Goal: Information Seeking & Learning: Learn about a topic

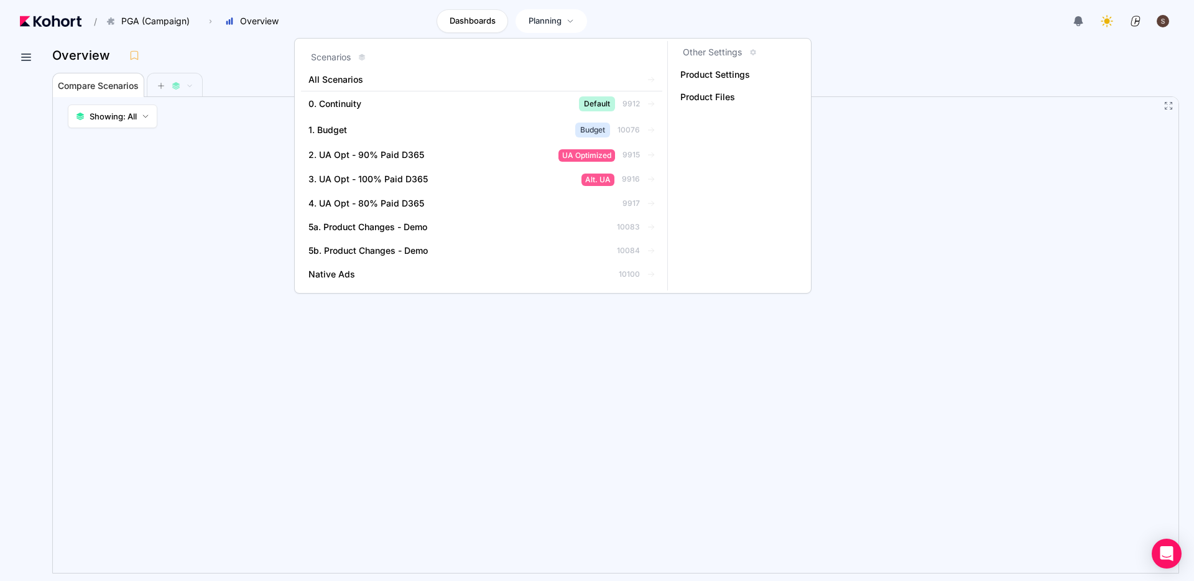
click at [541, 21] on span "Planning" at bounding box center [545, 21] width 33 height 12
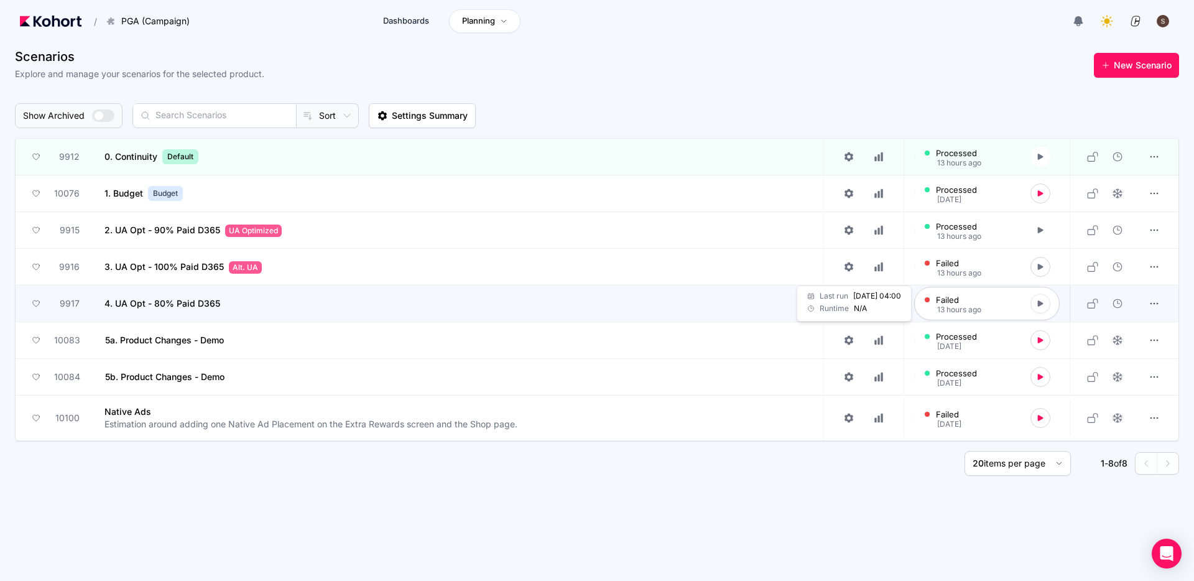
click at [1039, 306] on icon at bounding box center [1040, 303] width 9 height 9
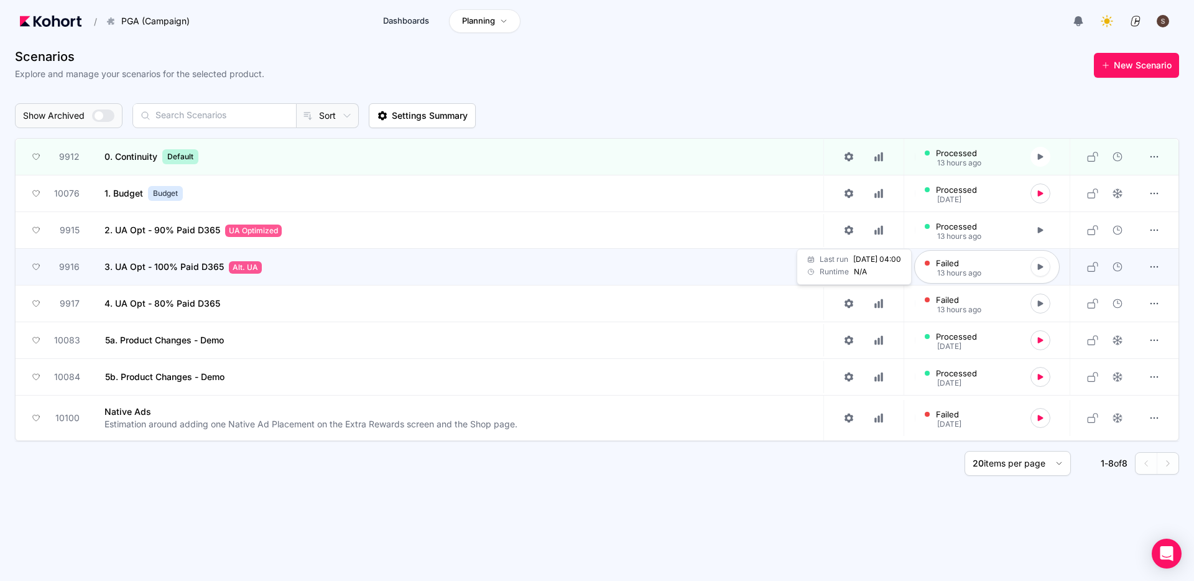
click at [1045, 265] on button at bounding box center [1041, 267] width 20 height 20
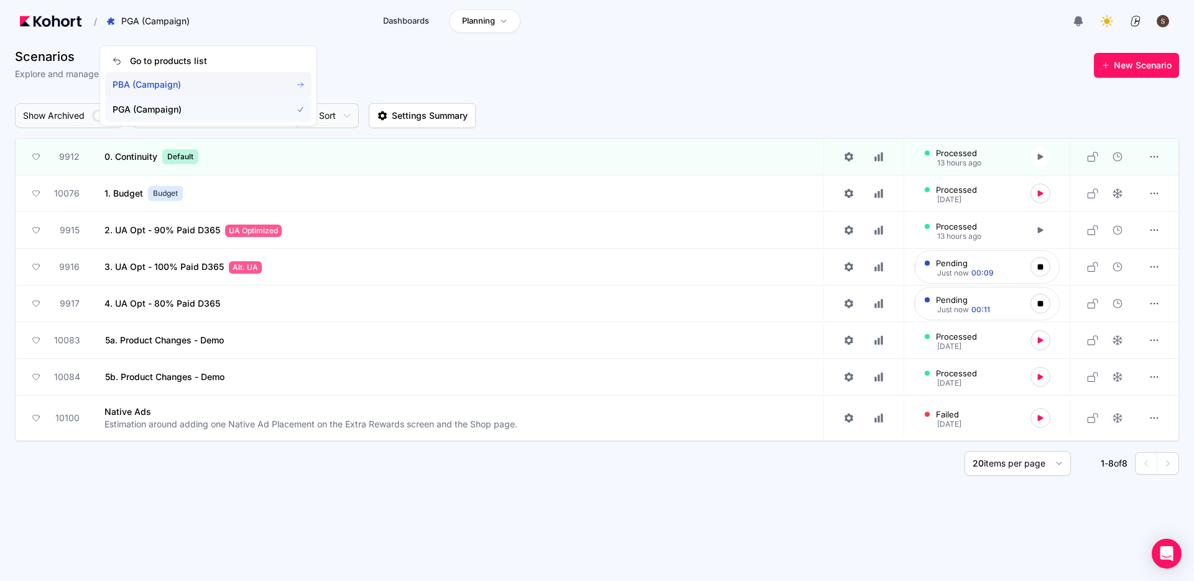
click at [152, 93] on span "PBA (Campaign)" at bounding box center [208, 84] width 206 height 25
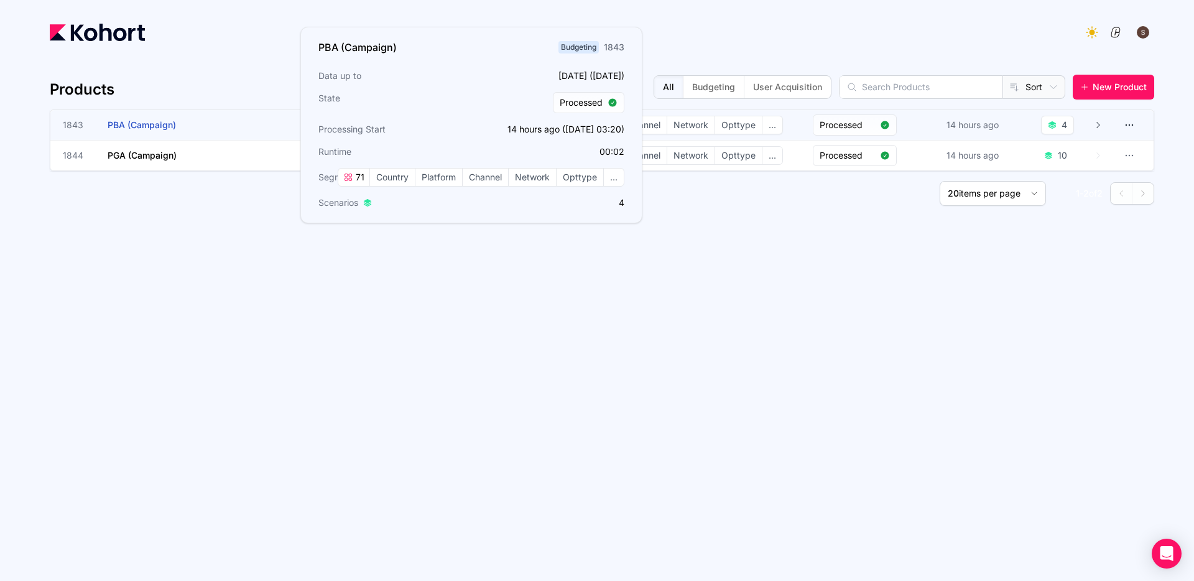
click at [150, 129] on span "PBA (Campaign)" at bounding box center [142, 124] width 68 height 11
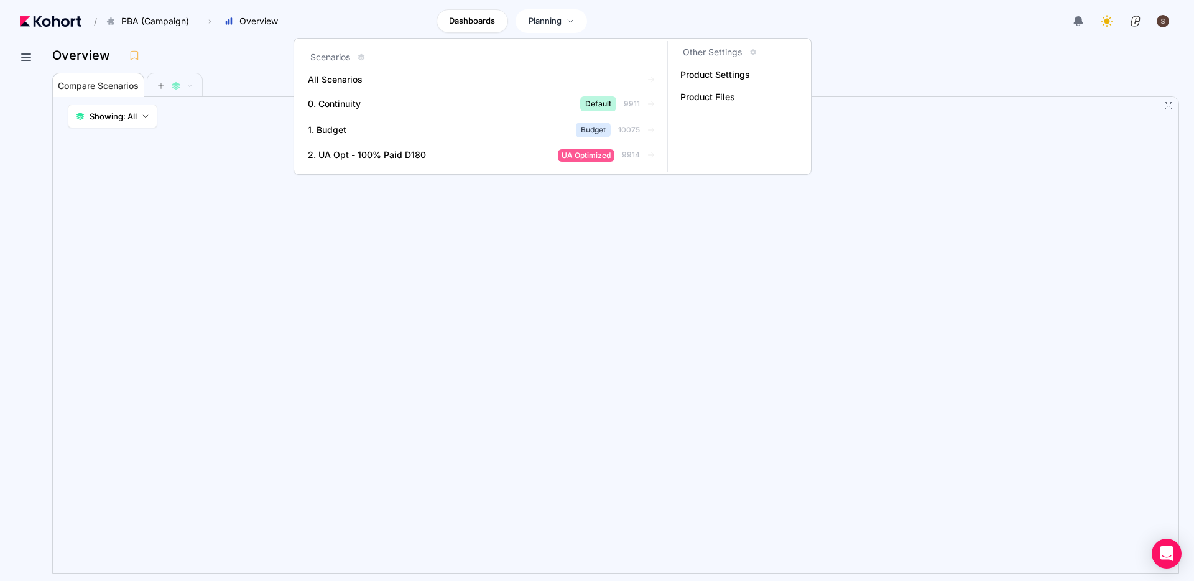
click at [549, 23] on span "Planning" at bounding box center [545, 21] width 33 height 12
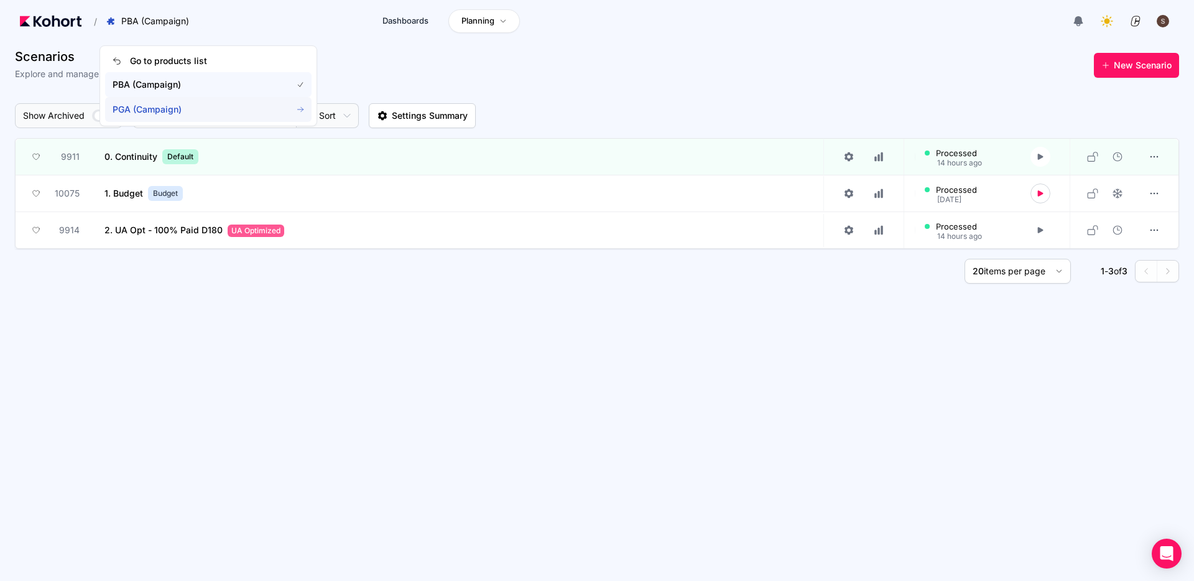
click at [137, 116] on span "PGA (Campaign)" at bounding box center [208, 109] width 206 height 25
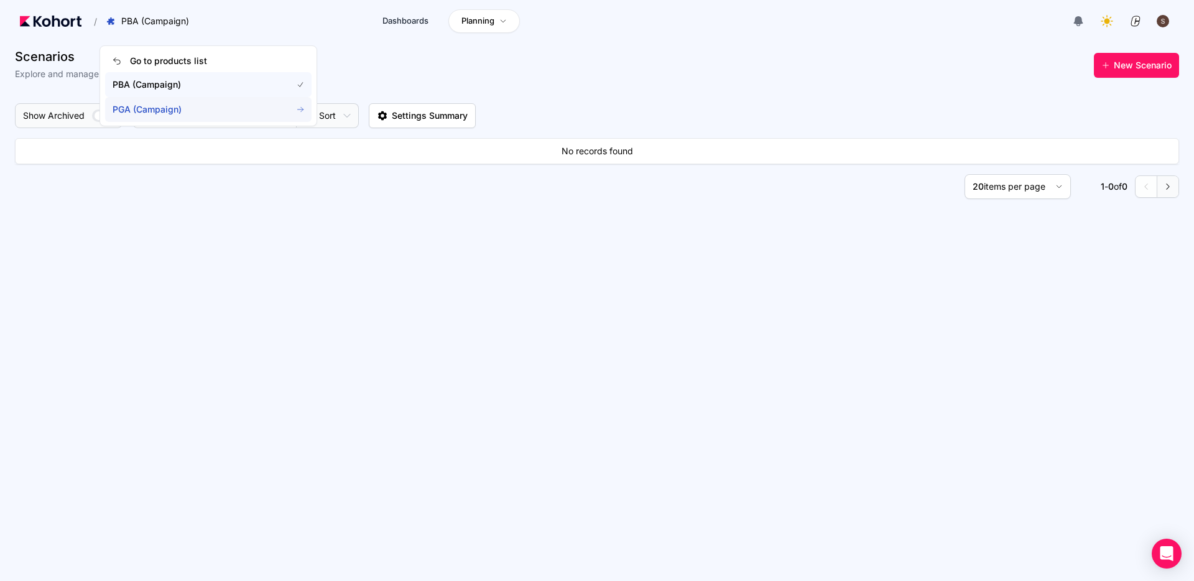
click at [137, 116] on span "PGA (Campaign)" at bounding box center [208, 109] width 206 height 25
click at [152, 111] on span "PGA (Campaign)" at bounding box center [195, 109] width 164 height 12
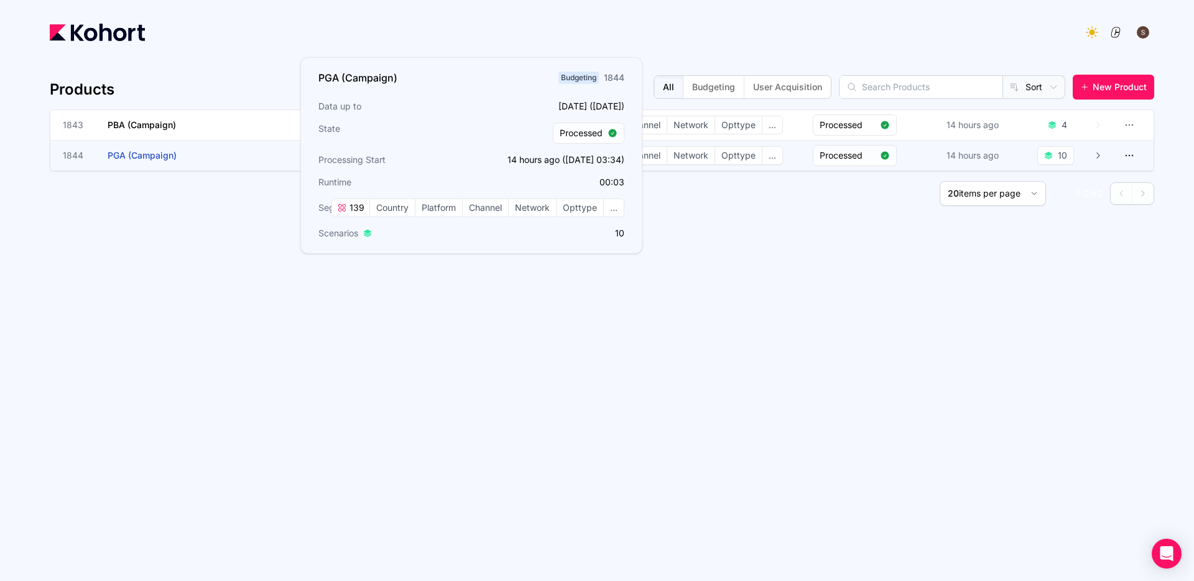
click at [157, 161] on h3 "PGA (Campaign)" at bounding box center [201, 156] width 187 height 30
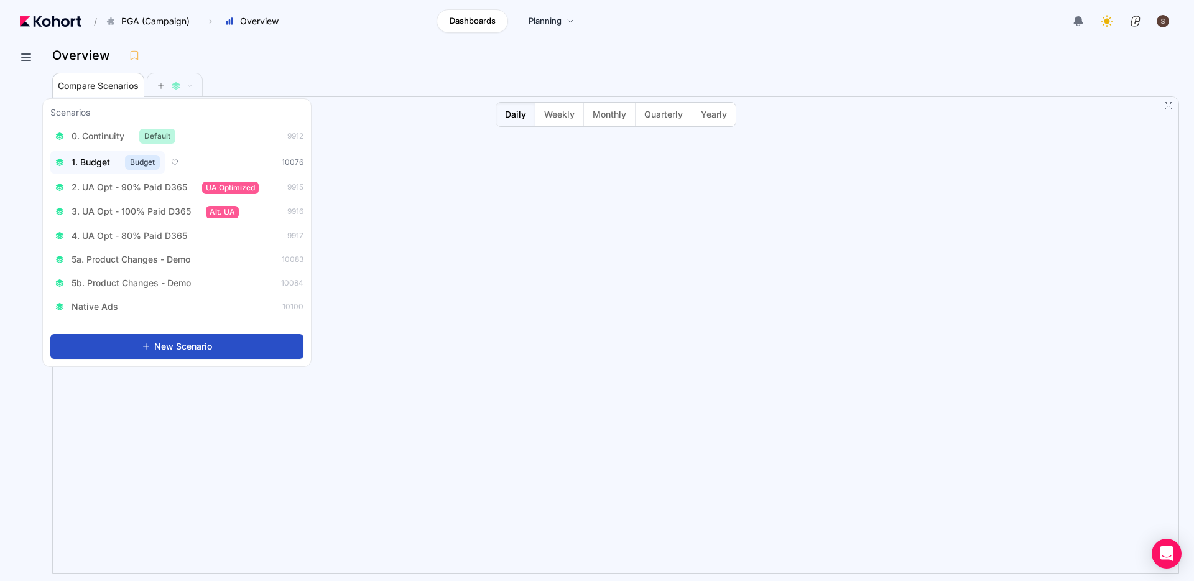
click at [93, 160] on span "1. Budget" at bounding box center [91, 162] width 39 height 12
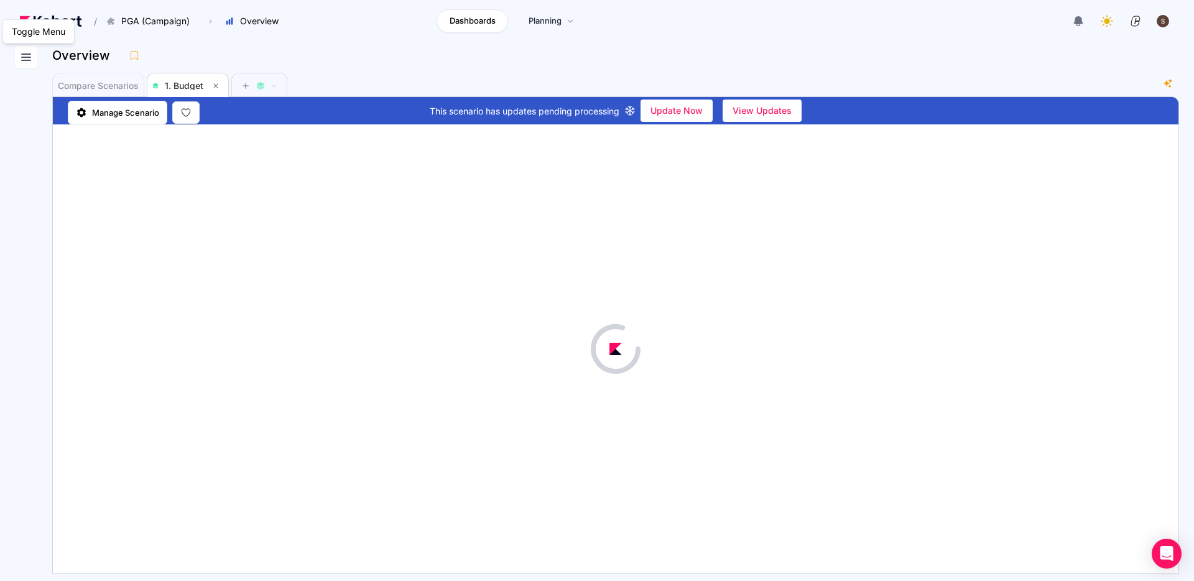
click at [25, 55] on icon at bounding box center [26, 57] width 15 height 15
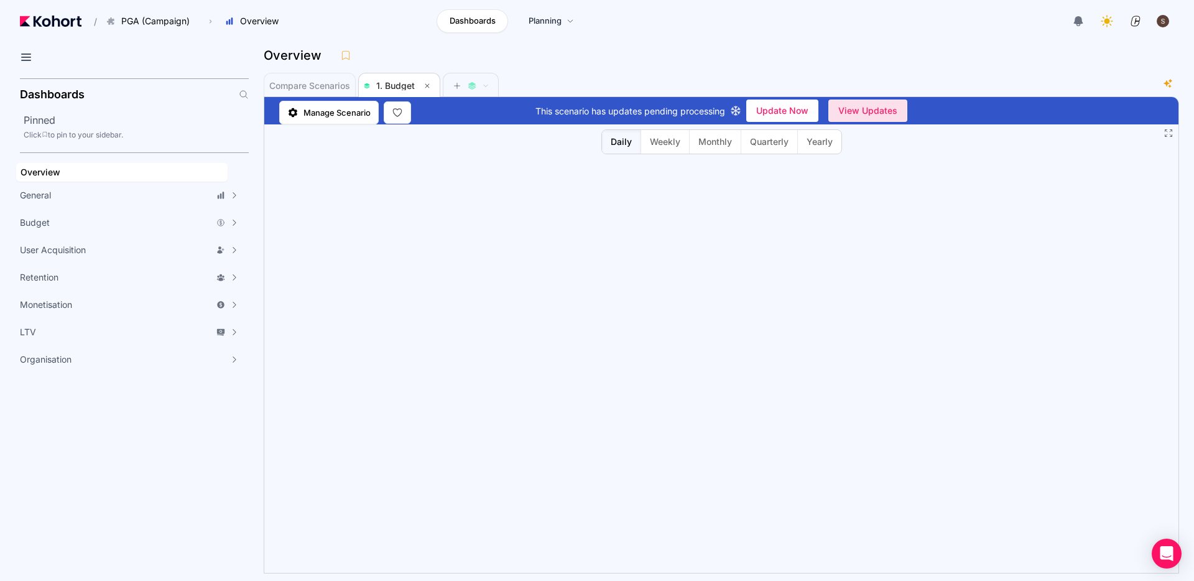
click at [865, 113] on span "View Updates" at bounding box center [867, 110] width 59 height 19
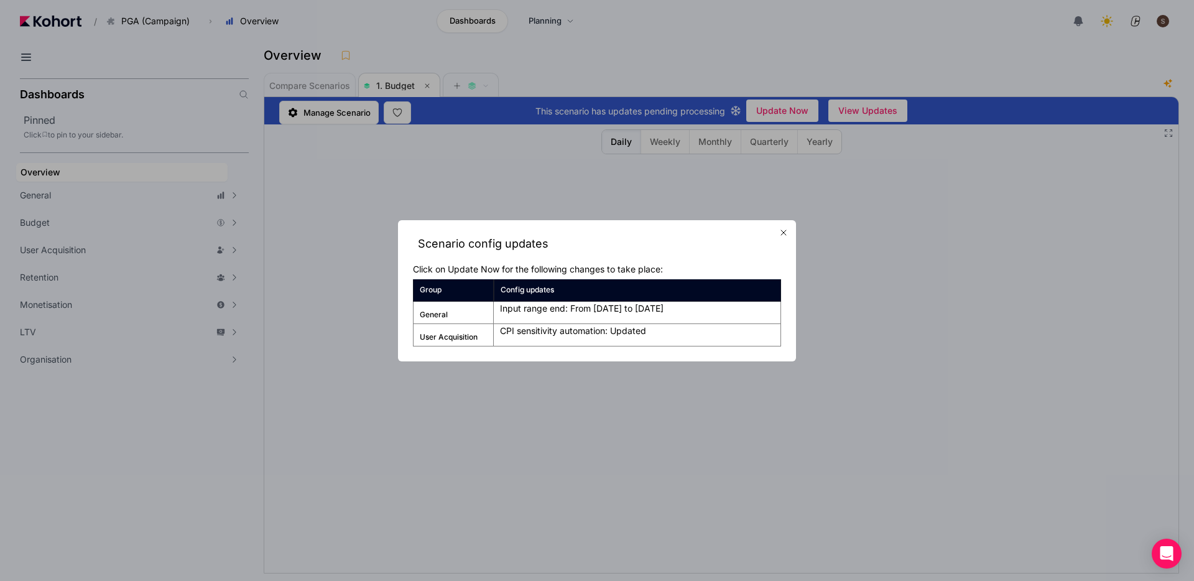
click at [876, 35] on div at bounding box center [597, 290] width 1194 height 581
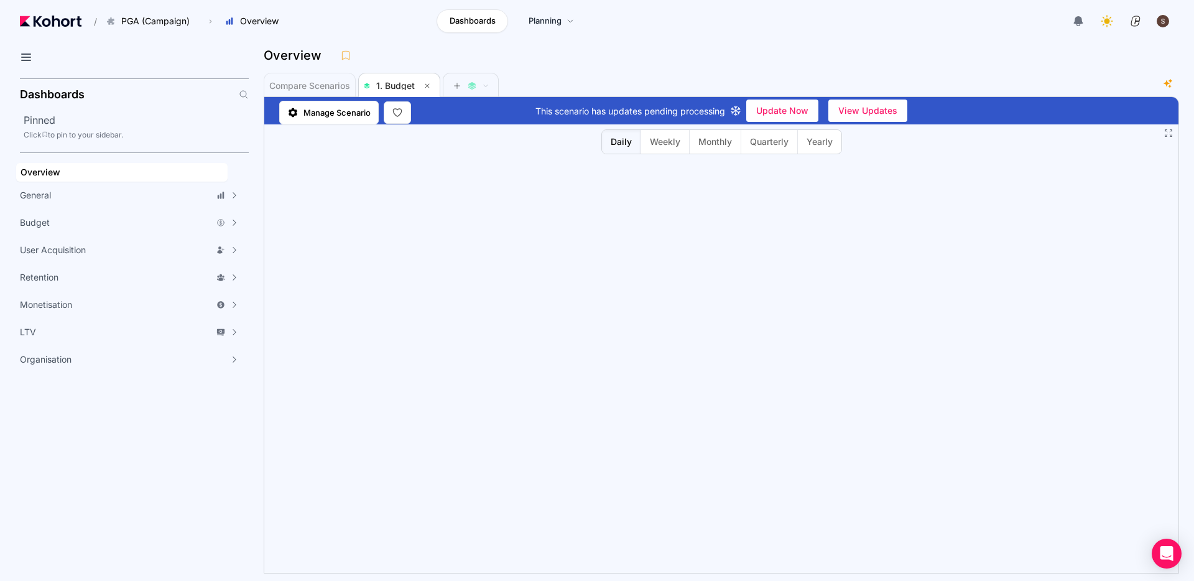
click at [874, 123] on div "This scenario has updates pending processing Update Now View Updates" at bounding box center [721, 110] width 914 height 27
click at [873, 116] on span "View Updates" at bounding box center [867, 110] width 59 height 19
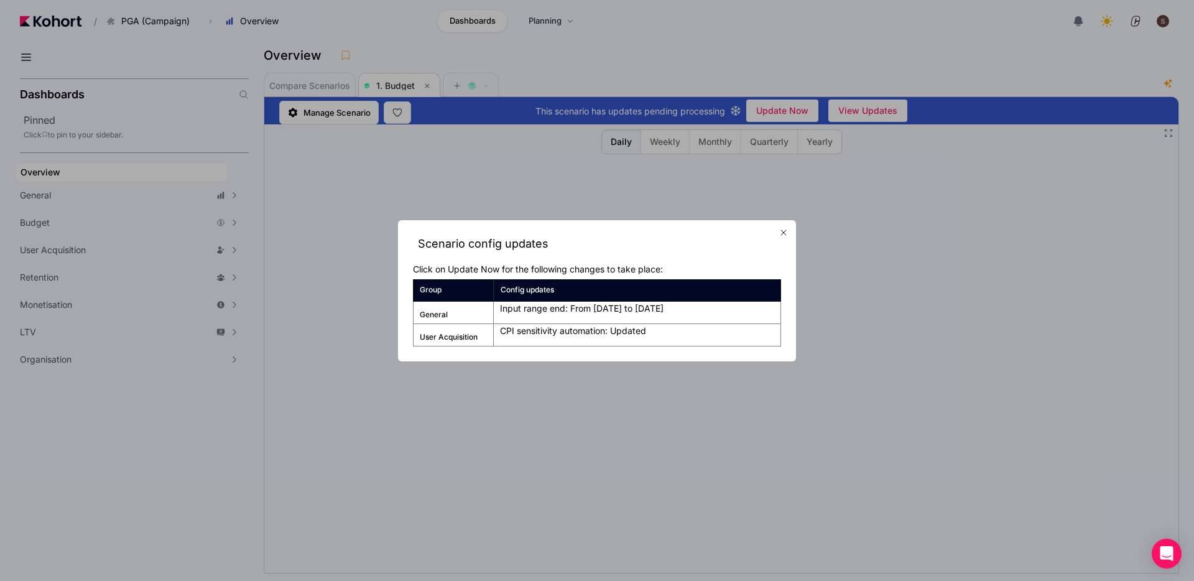
click at [873, 55] on div at bounding box center [597, 290] width 1194 height 581
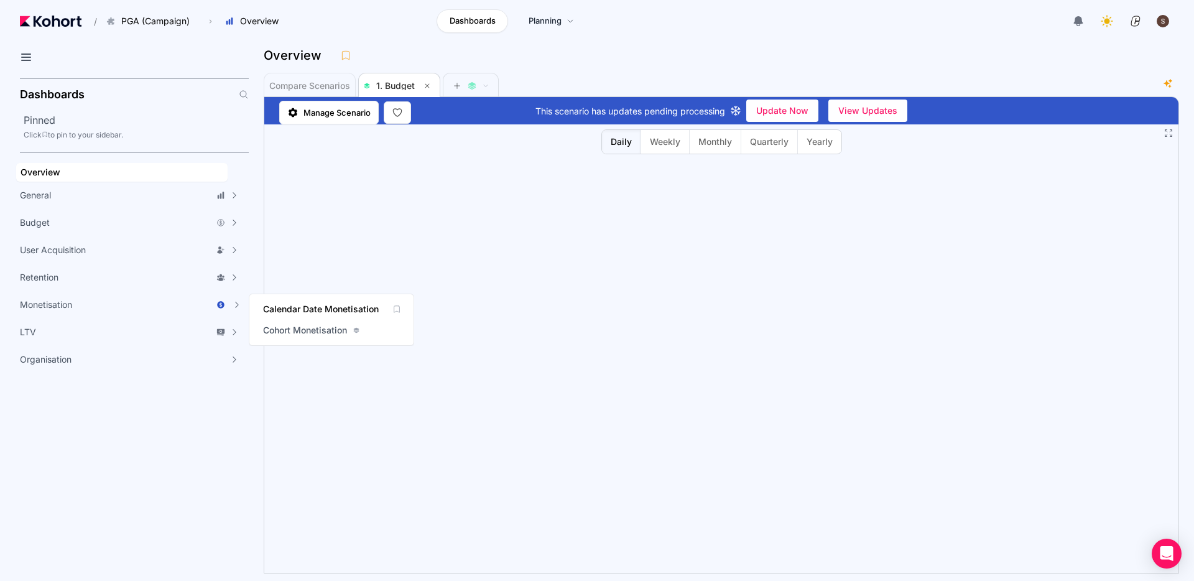
click at [335, 309] on span "Calendar Date Monetisation" at bounding box center [321, 309] width 116 height 12
click at [297, 284] on span "Active Users" at bounding box center [289, 282] width 53 height 12
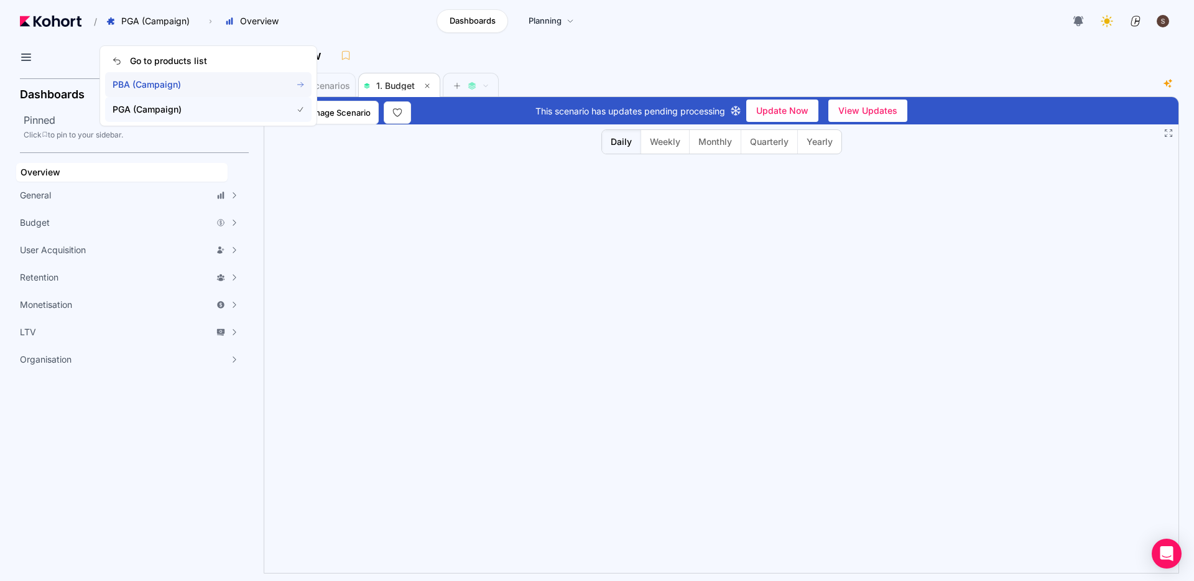
click at [162, 91] on span "PBA (Campaign)" at bounding box center [208, 84] width 206 height 25
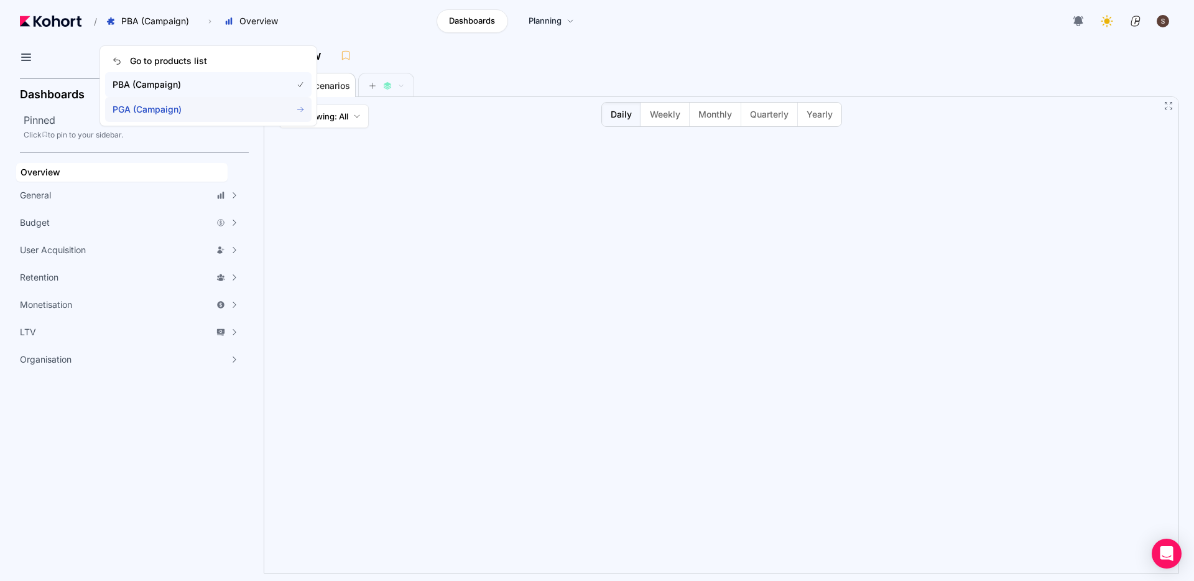
click at [174, 109] on span "PGA (Campaign)" at bounding box center [195, 109] width 164 height 12
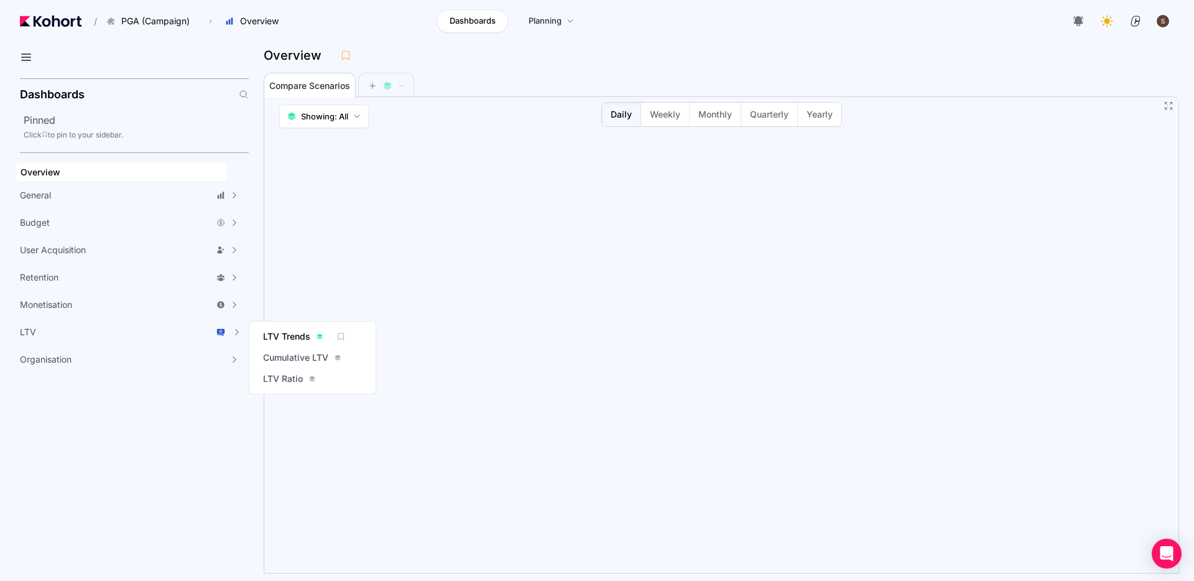
click at [284, 334] on span "LTV Trends" at bounding box center [286, 336] width 47 height 12
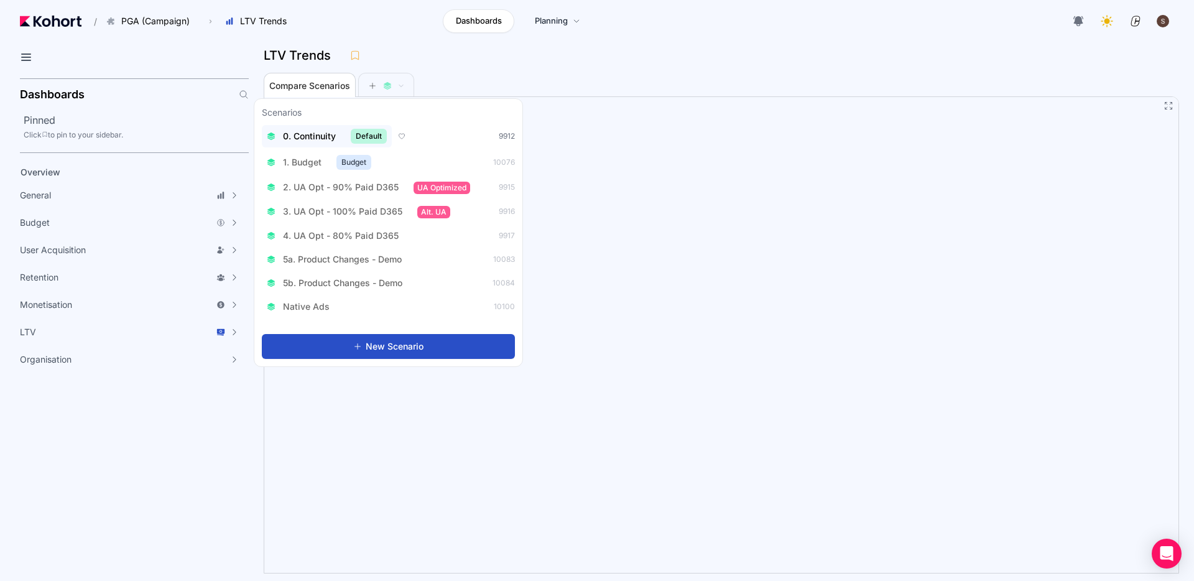
click at [307, 139] on span "0. Continuity" at bounding box center [309, 136] width 53 height 12
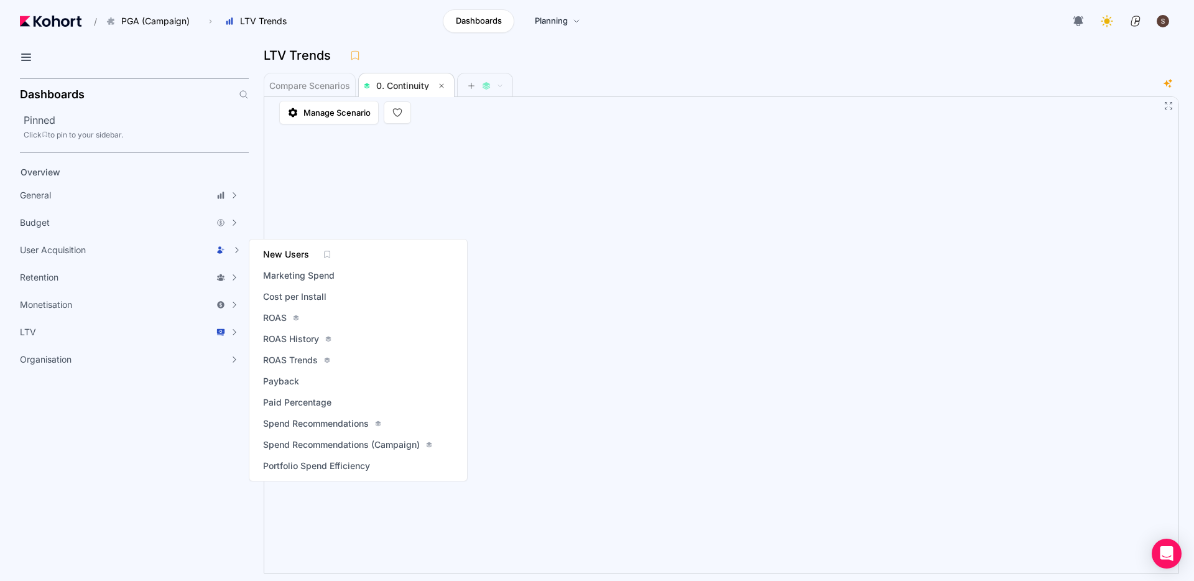
click at [281, 252] on span "New Users" at bounding box center [286, 254] width 46 height 12
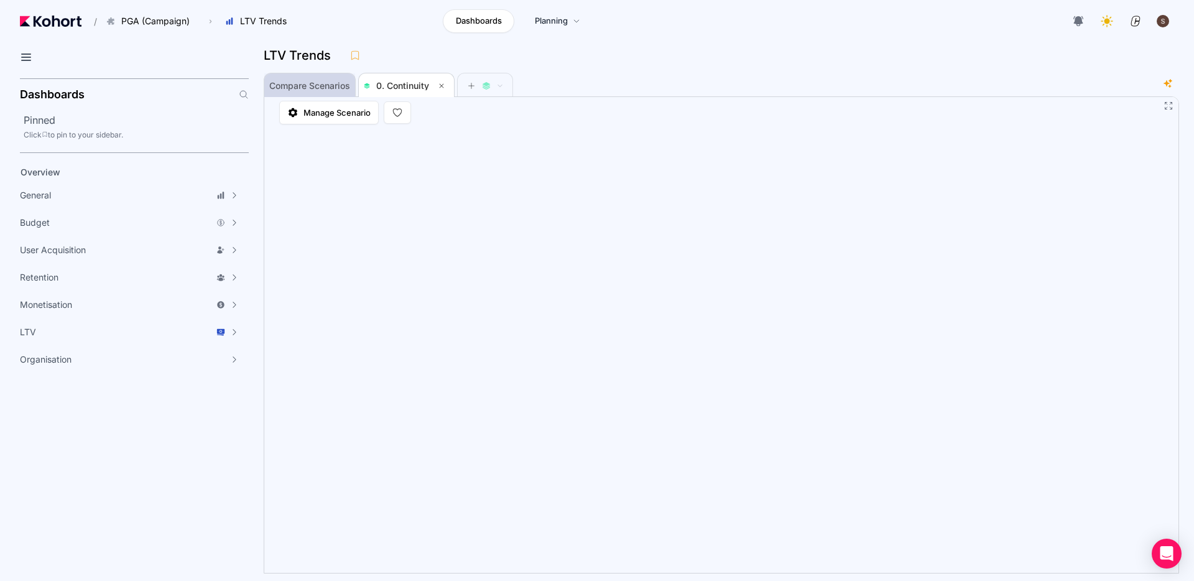
click at [310, 83] on span "Compare Scenarios" at bounding box center [309, 85] width 81 height 9
click at [65, 171] on div "Overview" at bounding box center [122, 172] width 203 height 12
click at [351, 119] on span "Showing: 1 selected" at bounding box center [339, 116] width 76 height 12
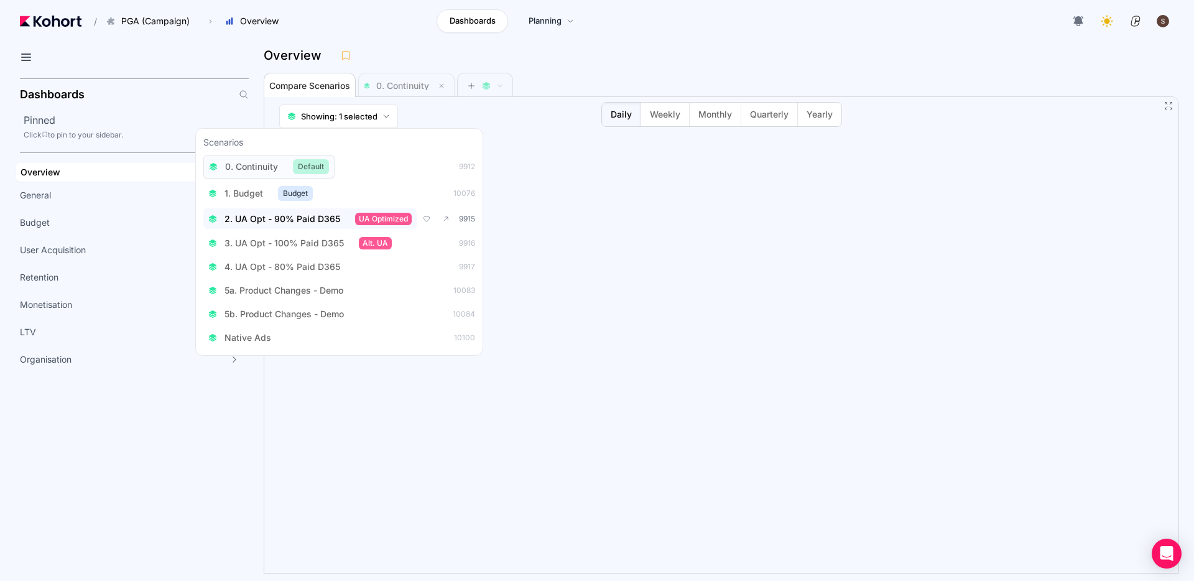
click at [266, 218] on span "2. UA Opt - 90% Paid D365" at bounding box center [283, 219] width 116 height 12
click at [279, 267] on span "4. UA Opt - 80% Paid D365" at bounding box center [283, 268] width 116 height 12
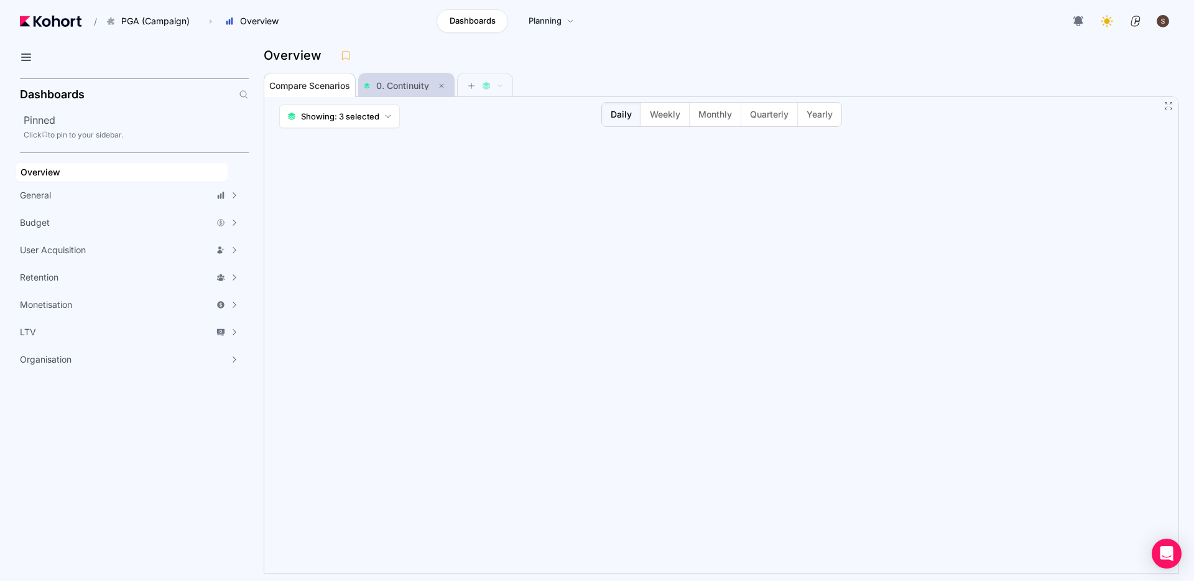
click at [417, 85] on span "0. Continuity" at bounding box center [402, 85] width 53 height 11
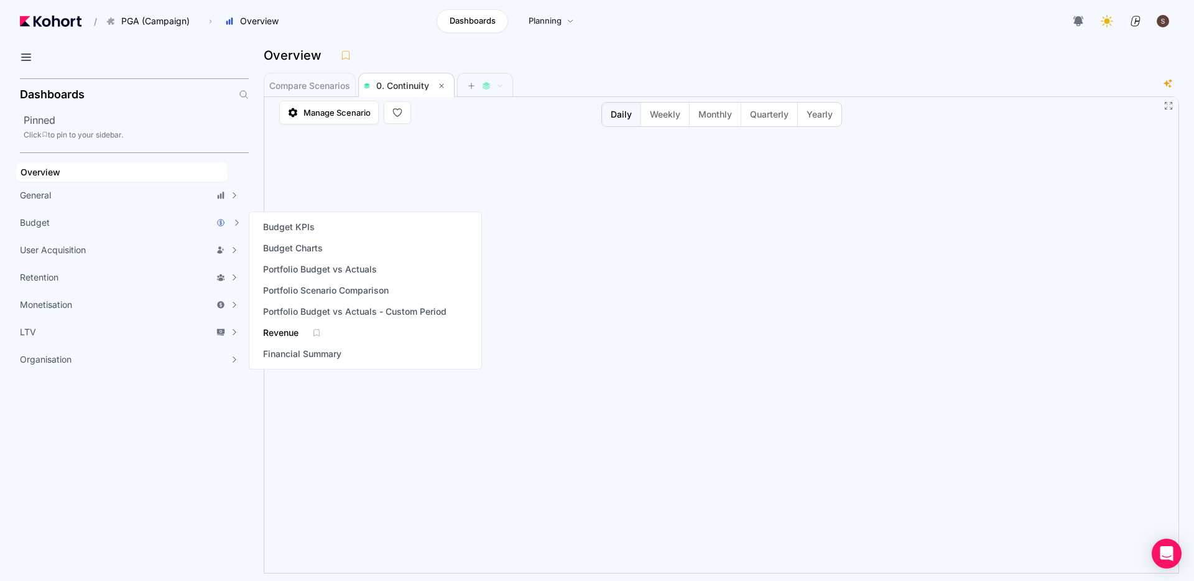
click at [297, 336] on span "Revenue" at bounding box center [280, 333] width 35 height 12
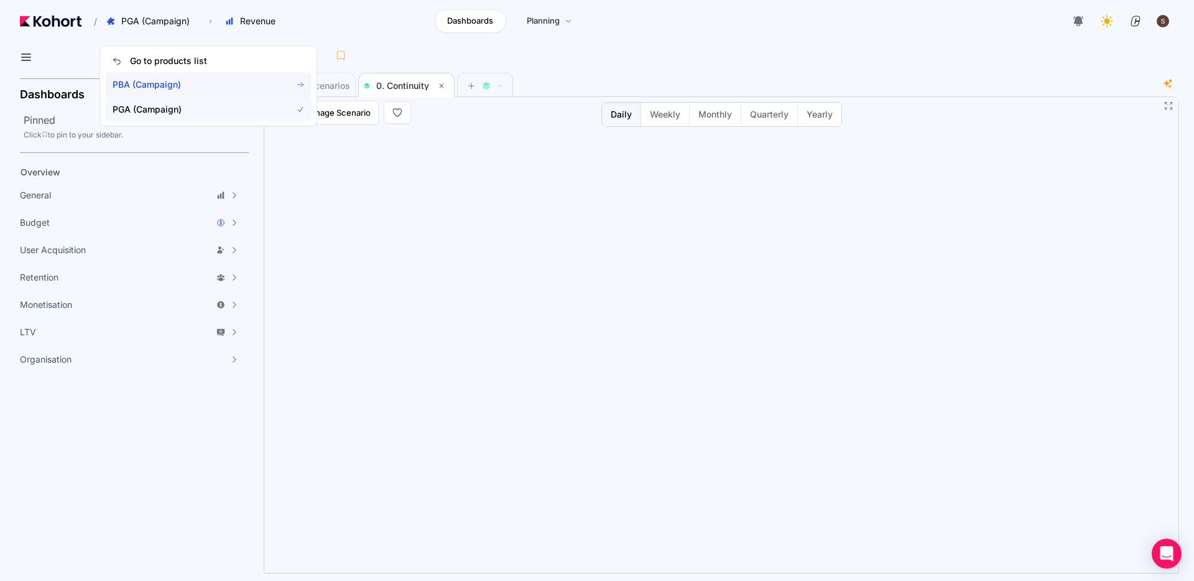
click at [172, 88] on span "PBA (Campaign)" at bounding box center [195, 84] width 164 height 12
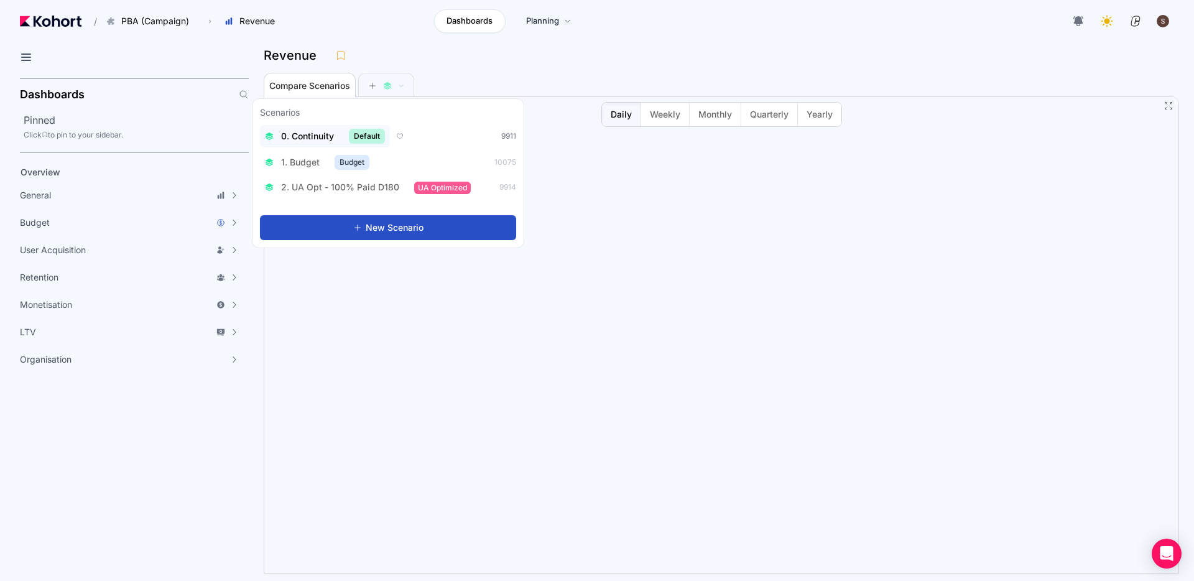
click at [313, 138] on span "0. Continuity" at bounding box center [307, 136] width 53 height 12
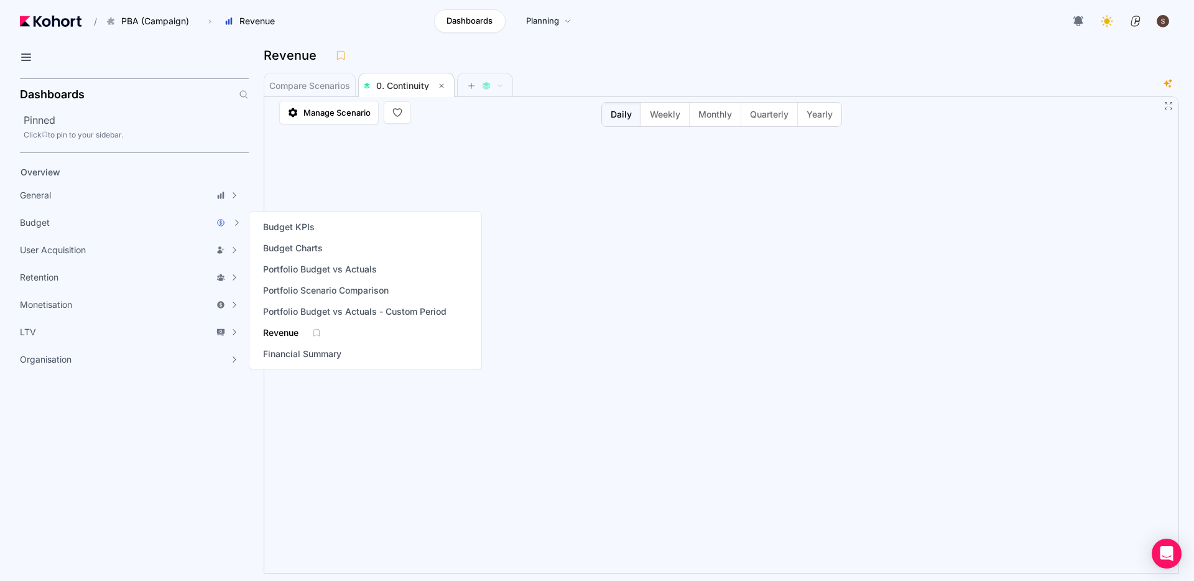
click at [284, 338] on span "Revenue" at bounding box center [280, 333] width 35 height 12
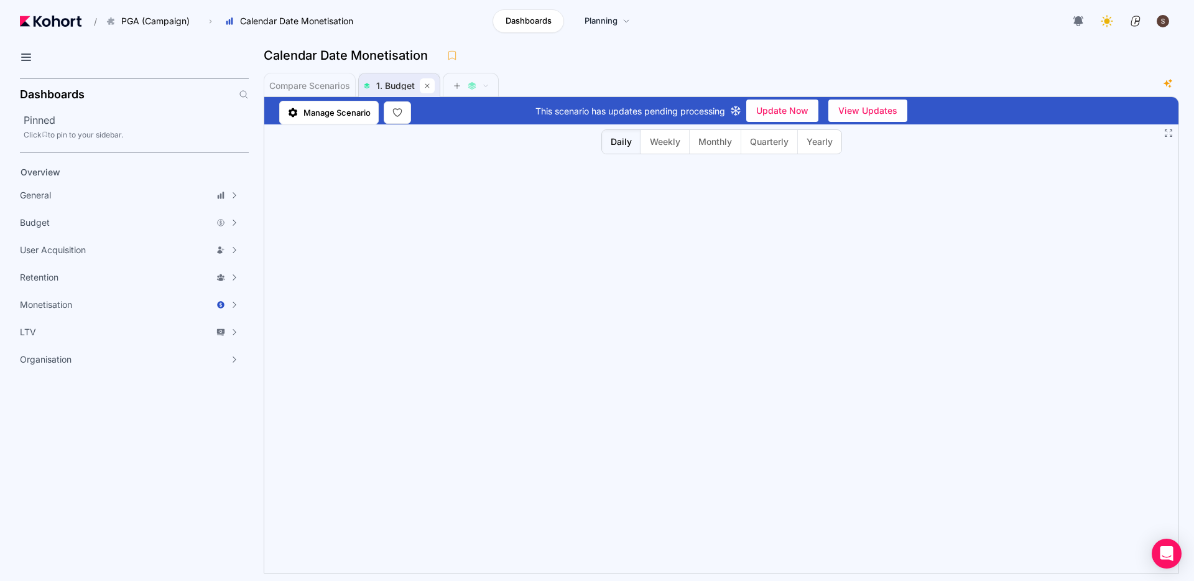
click at [428, 85] on icon at bounding box center [427, 85] width 7 height 7
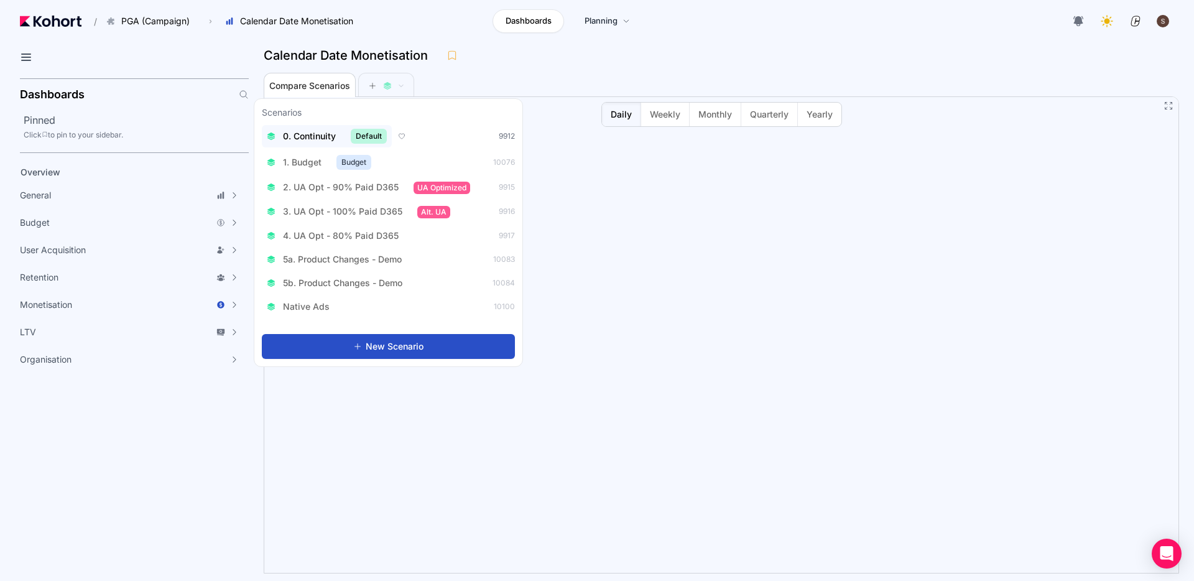
click at [320, 139] on span "0. Continuity" at bounding box center [309, 136] width 53 height 12
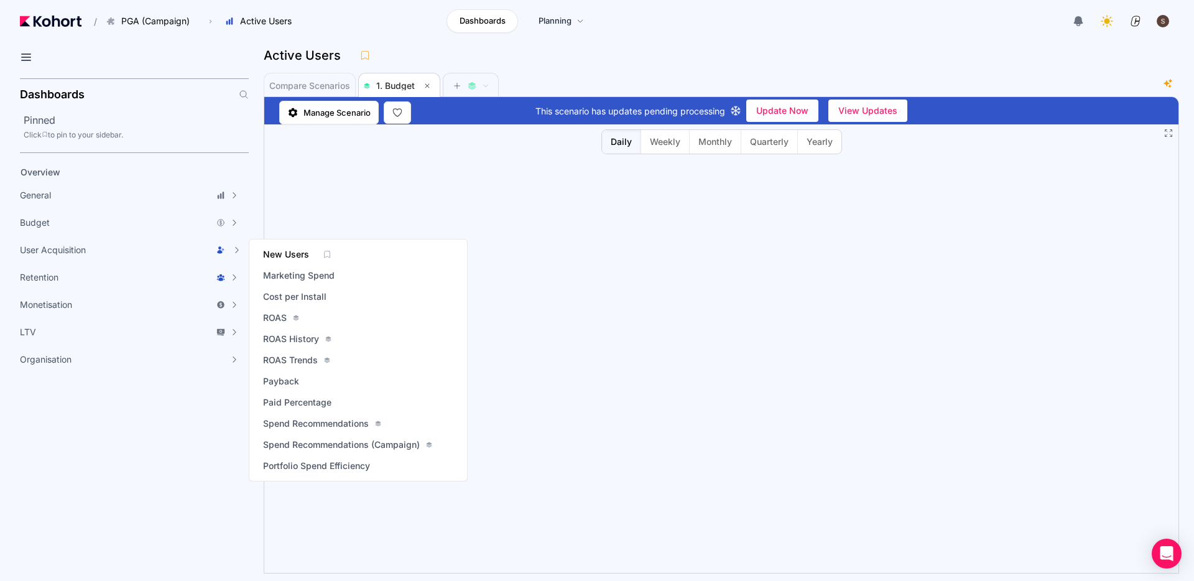
click at [303, 254] on span "New Users" at bounding box center [286, 254] width 46 height 12
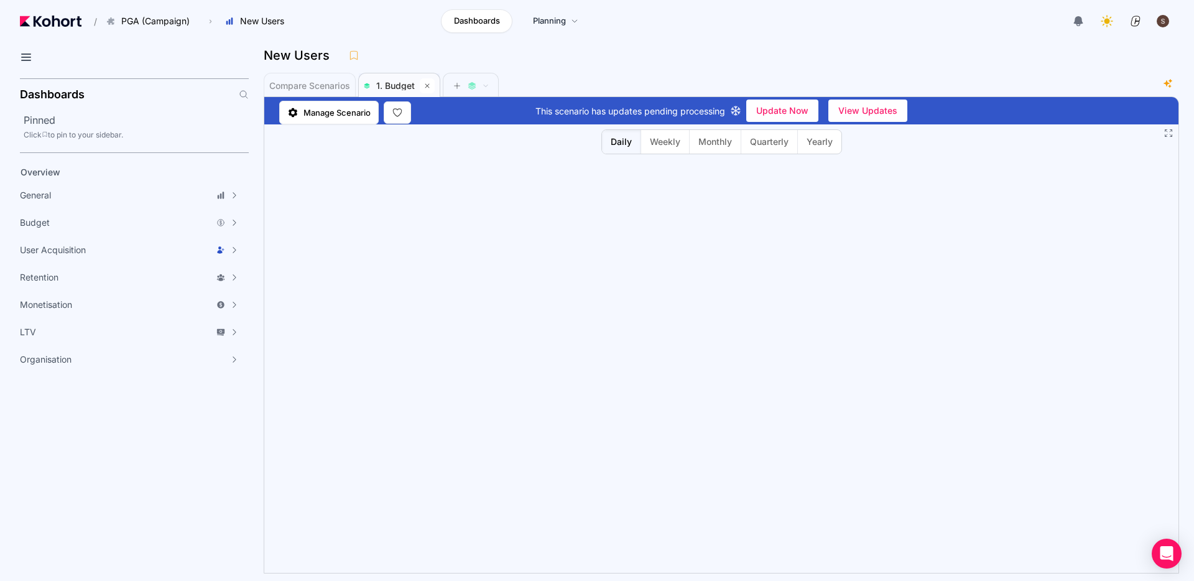
click at [429, 87] on icon at bounding box center [427, 85] width 7 height 7
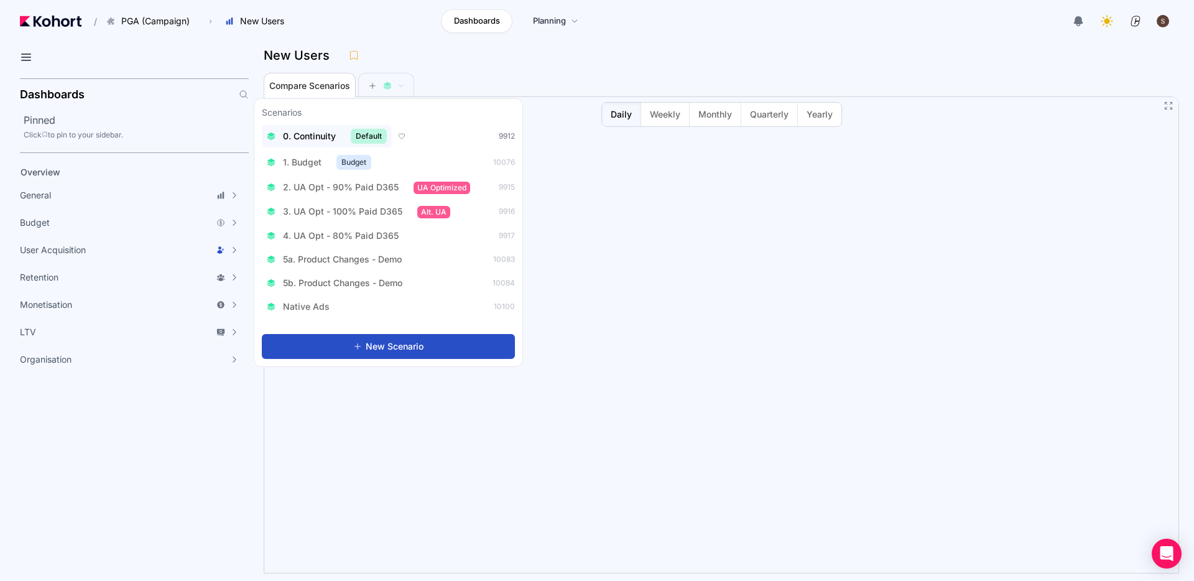
click at [318, 137] on span "0. Continuity" at bounding box center [309, 136] width 53 height 12
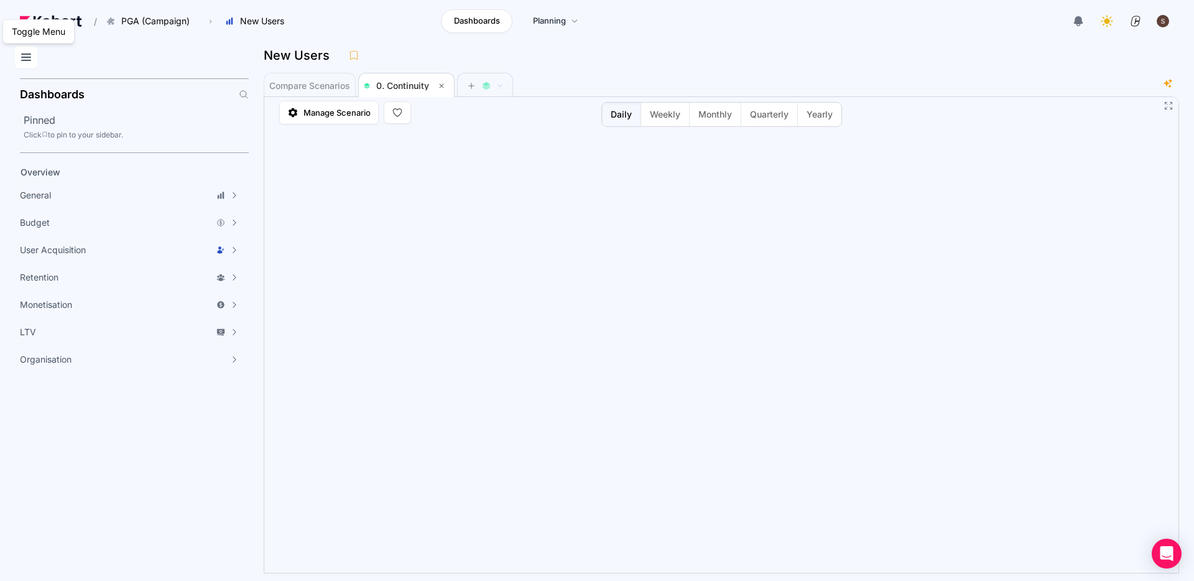
click at [29, 63] on icon at bounding box center [26, 57] width 15 height 15
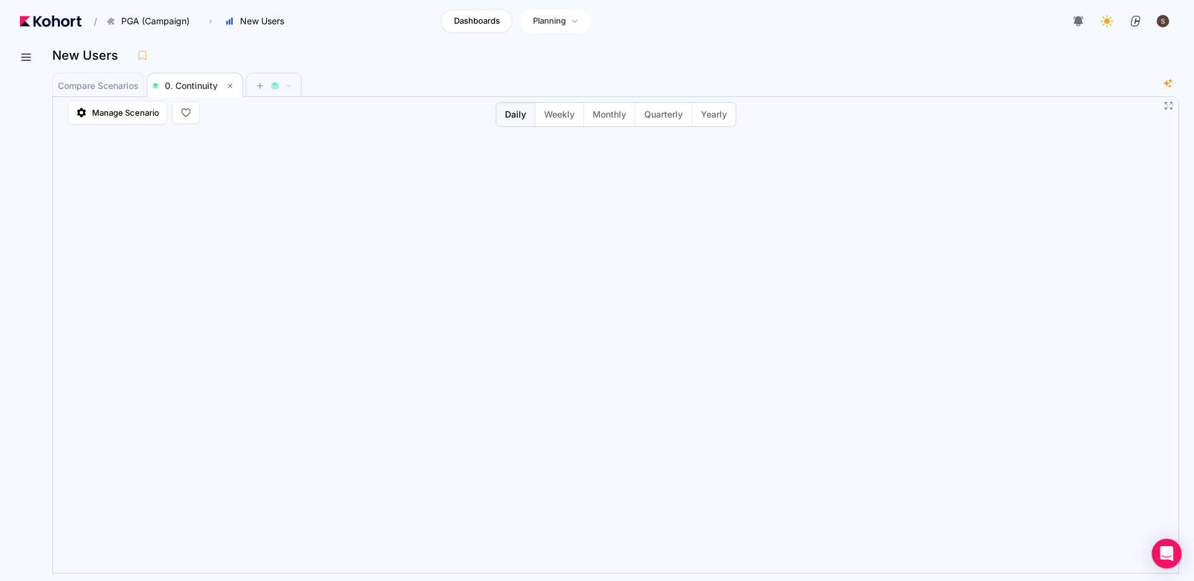
click at [578, 22] on icon at bounding box center [574, 20] width 7 height 7
click at [21, 57] on icon at bounding box center [26, 57] width 15 height 15
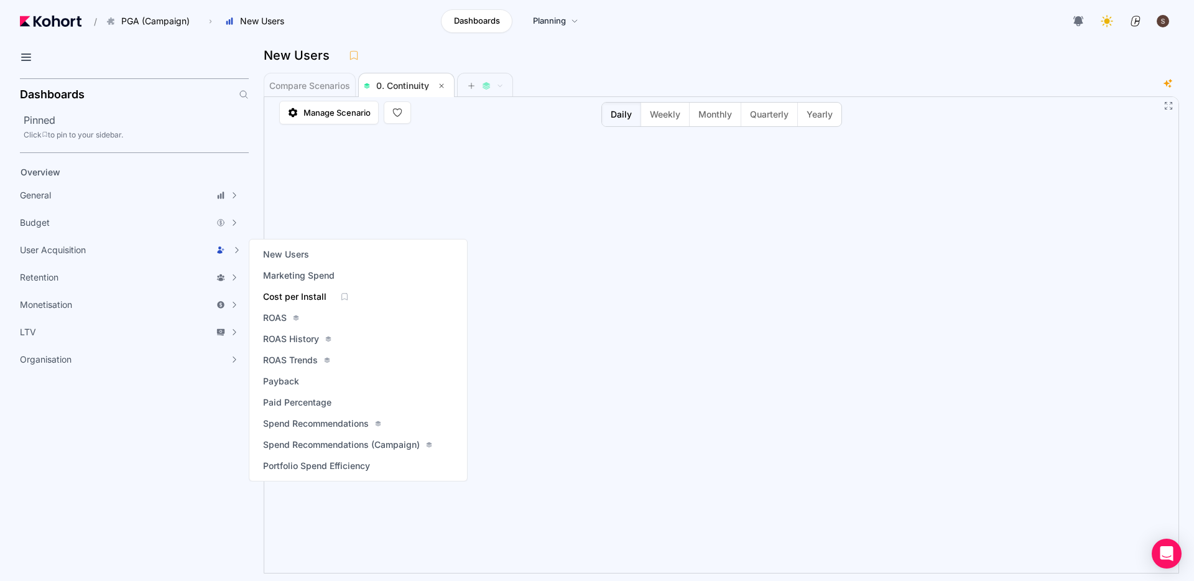
click at [291, 295] on span "Cost per Install" at bounding box center [294, 296] width 63 height 12
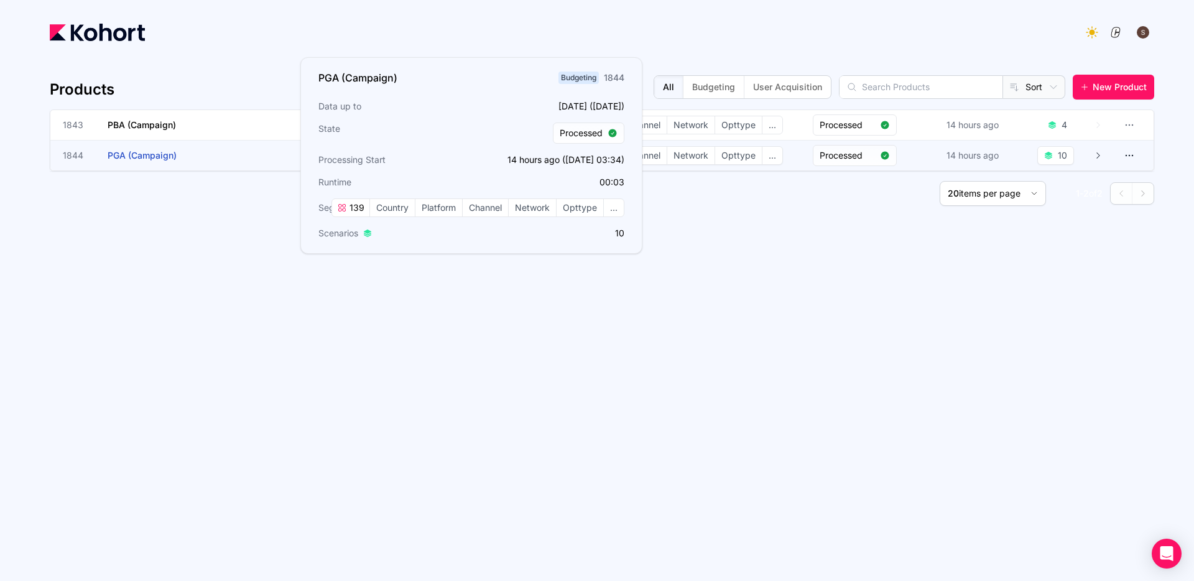
click at [143, 162] on h3 "PGA (Campaign)" at bounding box center [201, 156] width 187 height 30
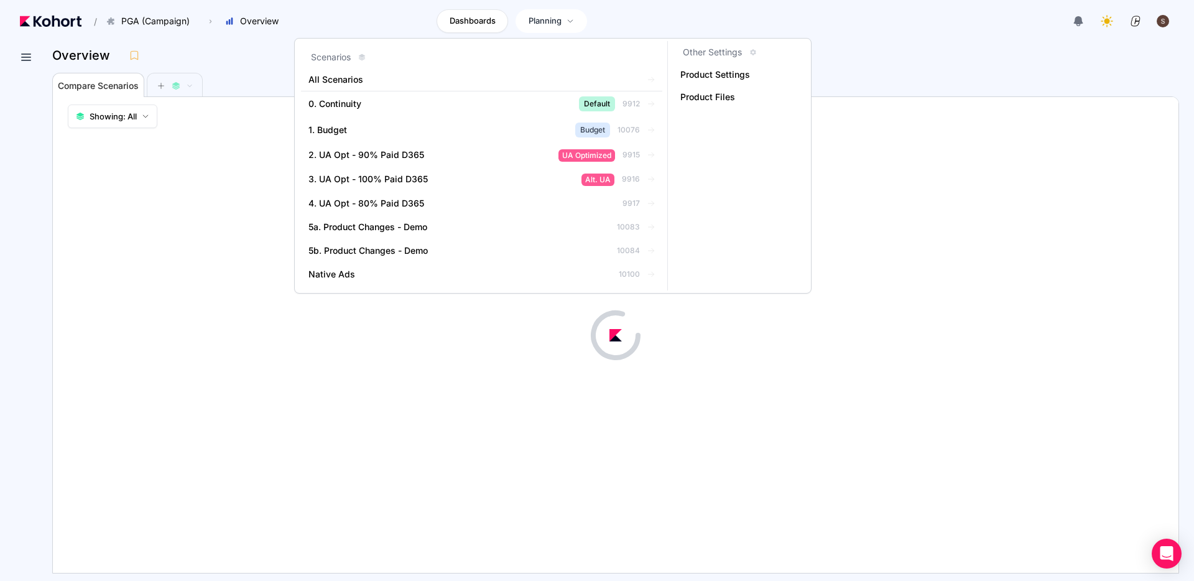
click at [554, 24] on span "Planning" at bounding box center [545, 21] width 33 height 12
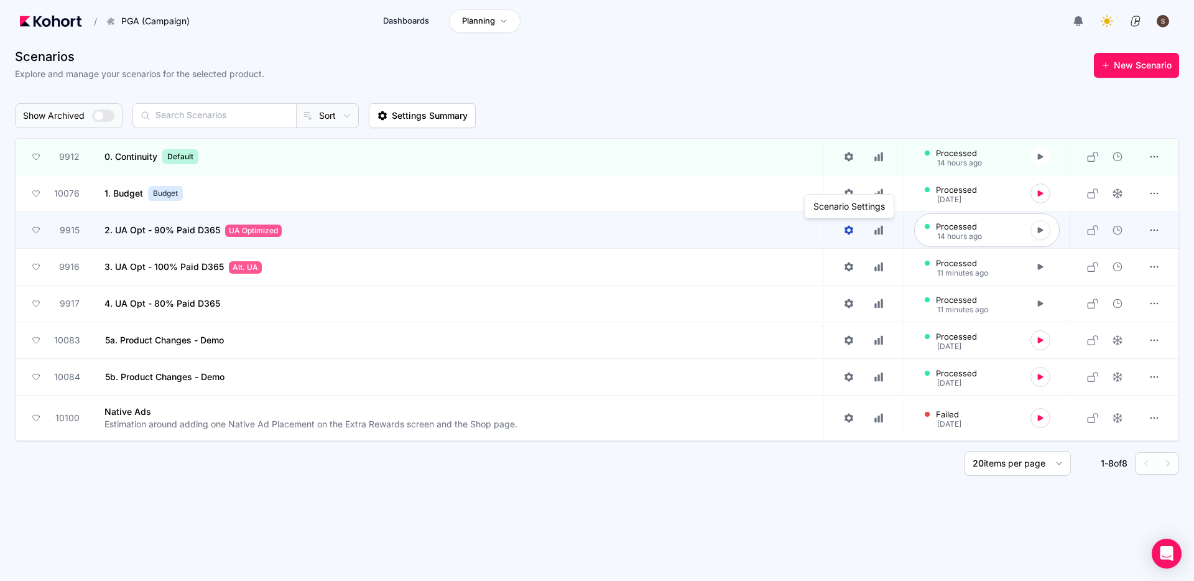
click at [850, 233] on icon at bounding box center [849, 230] width 9 height 9
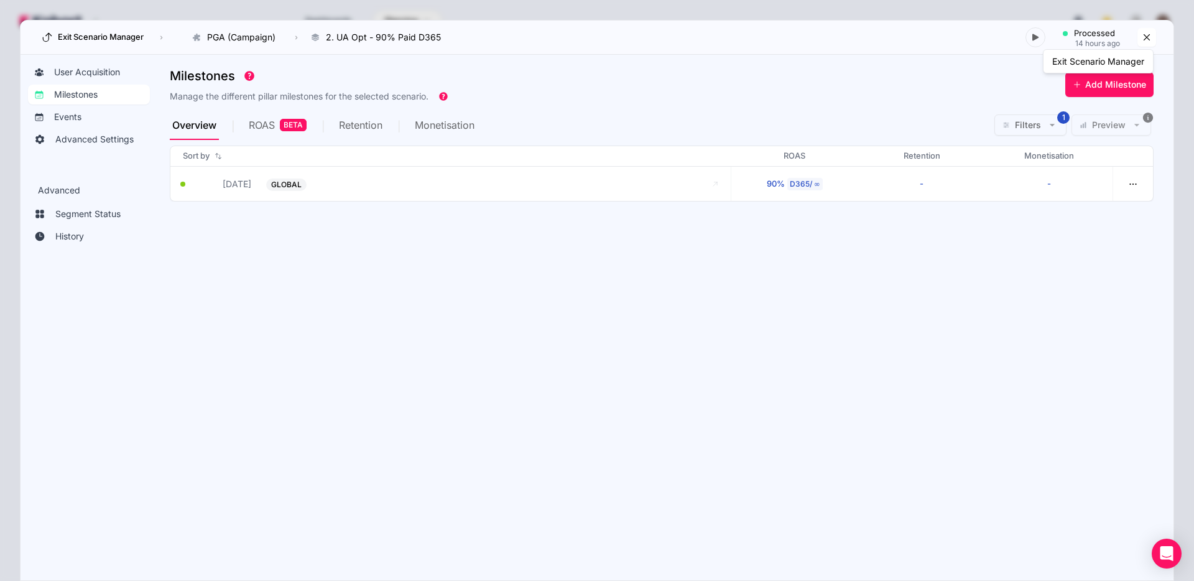
click at [1144, 39] on icon at bounding box center [1146, 37] width 11 height 11
